Goal: Check status: Check status

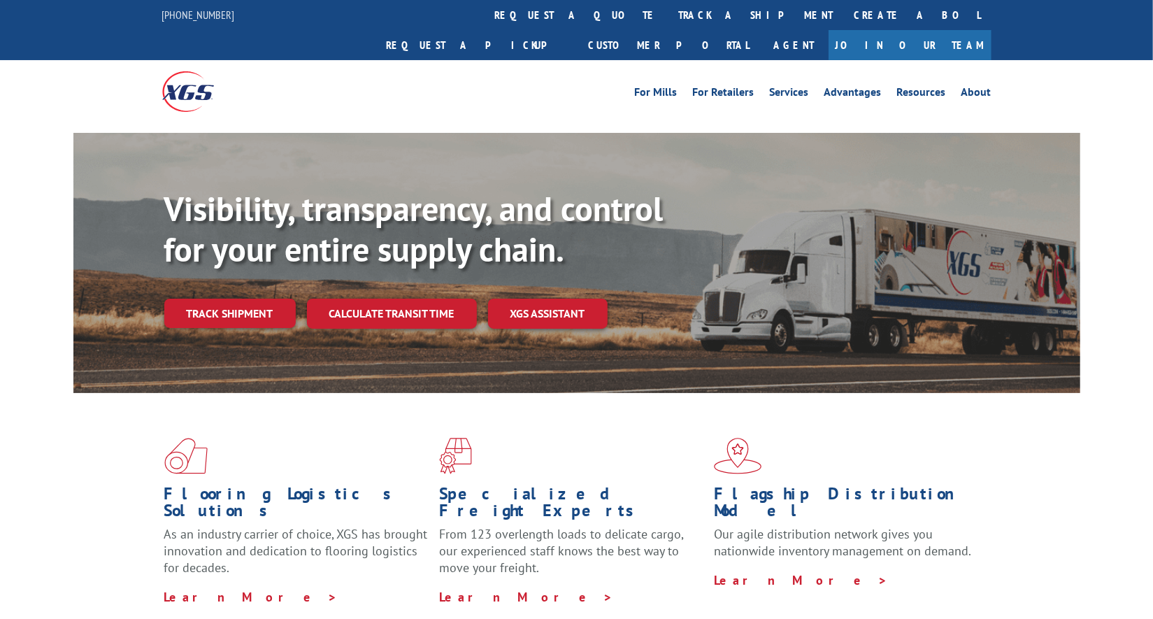
click at [668, 13] on link "track a shipment" at bounding box center [755, 15] width 175 height 30
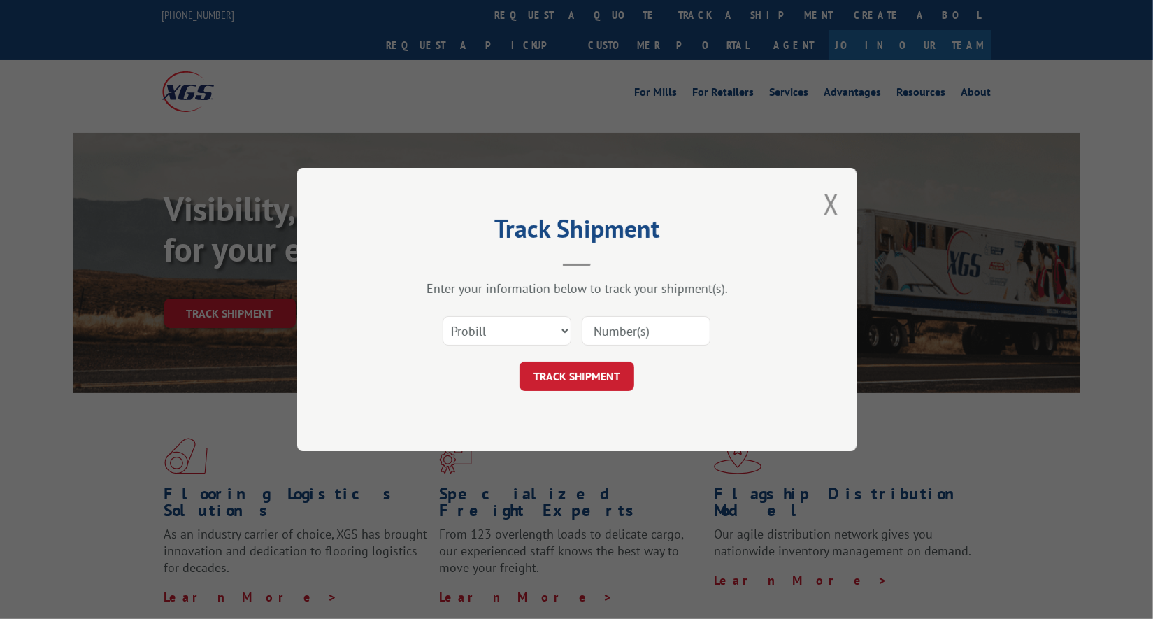
click at [658, 327] on input at bounding box center [646, 330] width 129 height 29
paste input "17614114"
type input "17614114"
click at [610, 365] on button "TRACK SHIPMENT" at bounding box center [576, 375] width 115 height 29
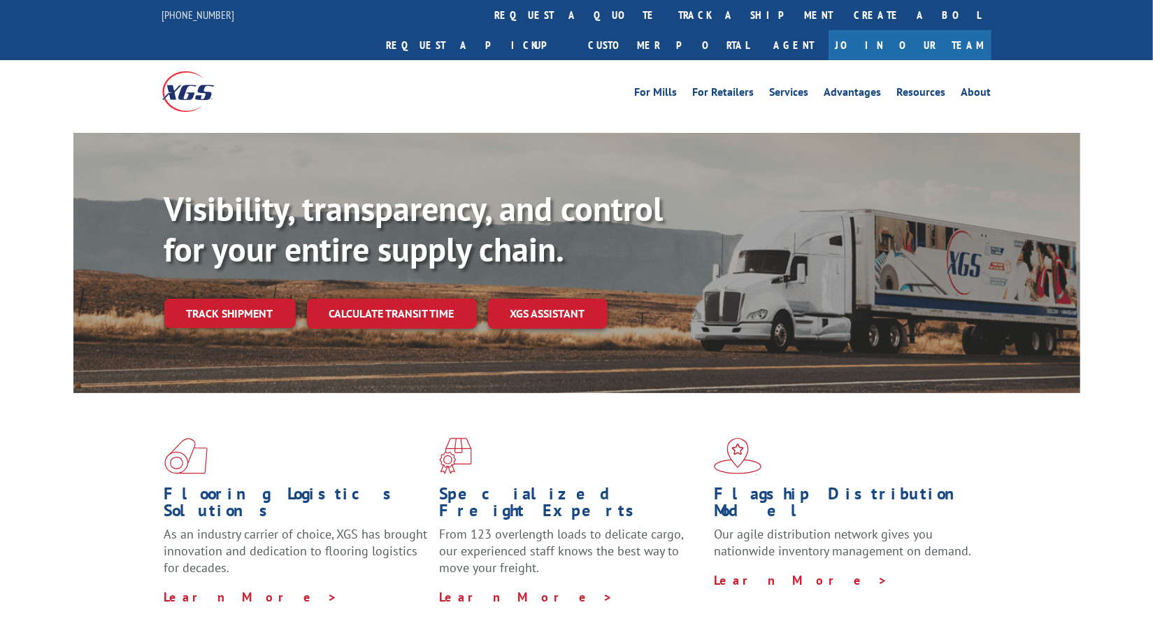
drag, startPoint x: 512, startPoint y: 15, endPoint x: 505, endPoint y: 27, distance: 13.8
click at [668, 14] on link "track a shipment" at bounding box center [755, 15] width 175 height 30
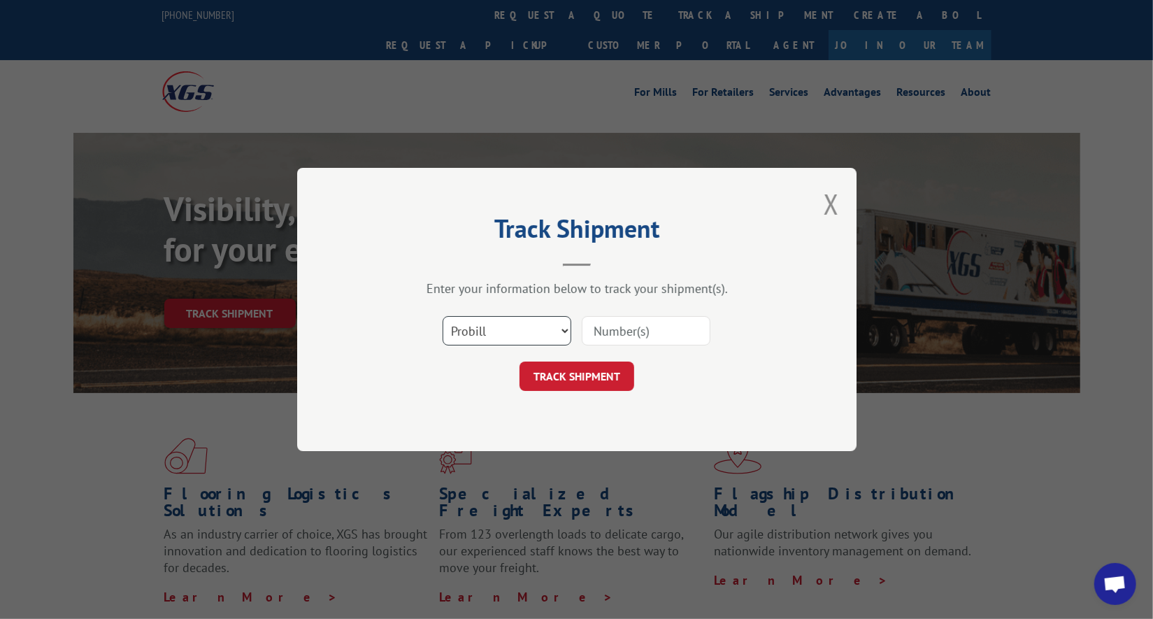
scroll to position [6766, 0]
click at [656, 325] on input at bounding box center [646, 330] width 129 height 29
paste input "17607533"
type input "17607533"
click at [598, 366] on button "TRACK SHIPMENT" at bounding box center [576, 375] width 115 height 29
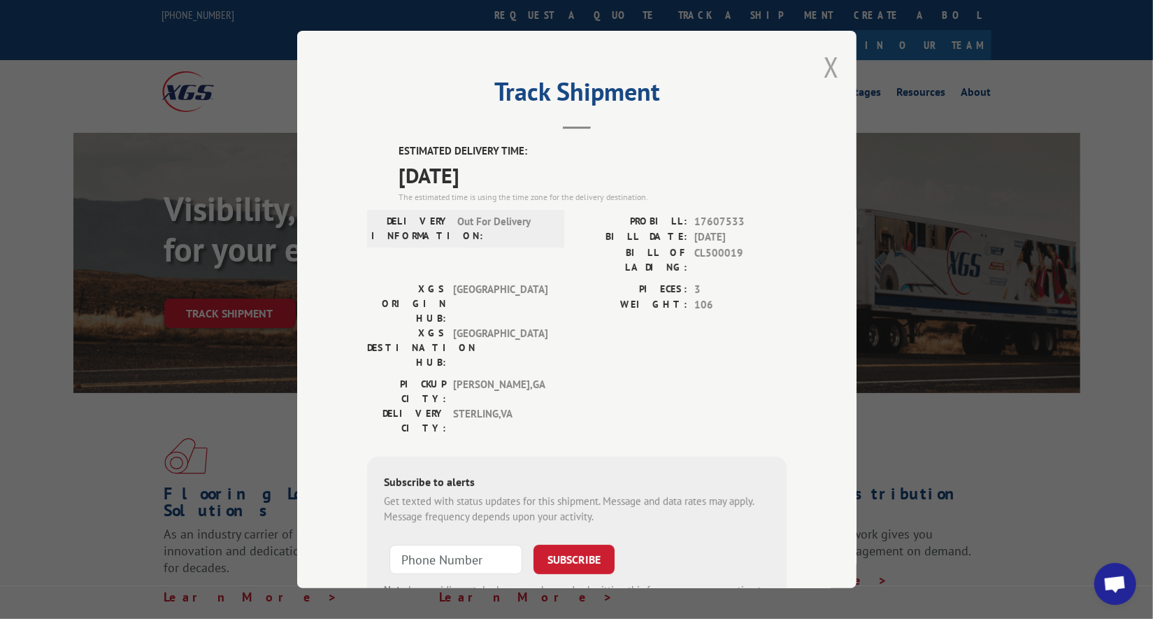
click at [824, 57] on button "Close modal" at bounding box center [831, 66] width 15 height 37
